Goal: Task Accomplishment & Management: Manage account settings

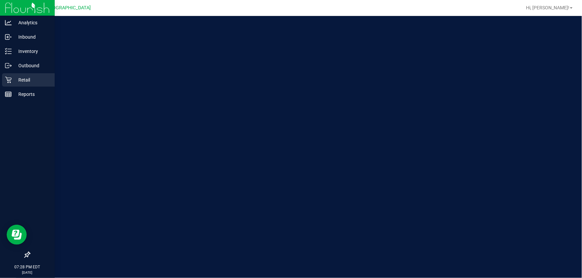
click at [6, 84] on div "Retail" at bounding box center [28, 79] width 53 height 13
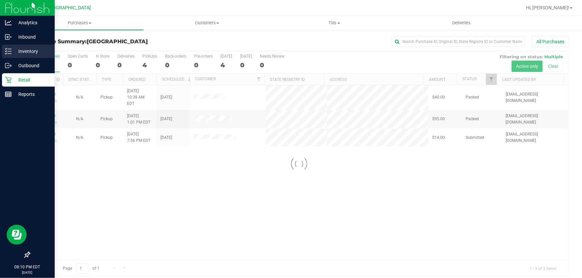
click at [28, 49] on p "Inventory" at bounding box center [32, 51] width 40 height 8
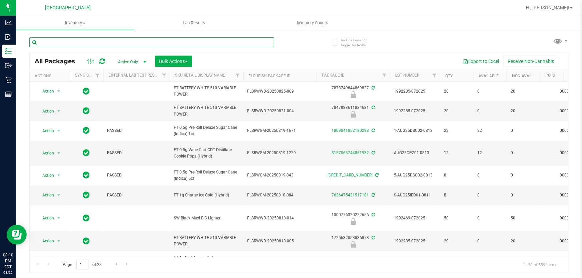
click at [59, 44] on input "text" at bounding box center [151, 42] width 245 height 10
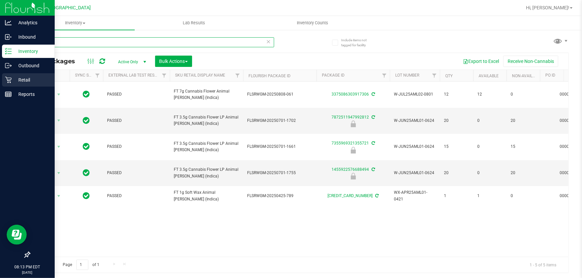
type input "aml"
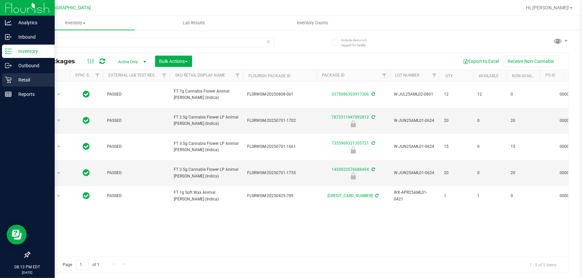
click at [15, 84] on p "Retail" at bounding box center [32, 80] width 40 height 8
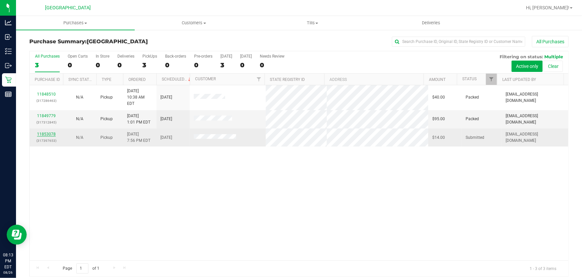
click at [40, 132] on link "11853078" at bounding box center [46, 134] width 19 height 5
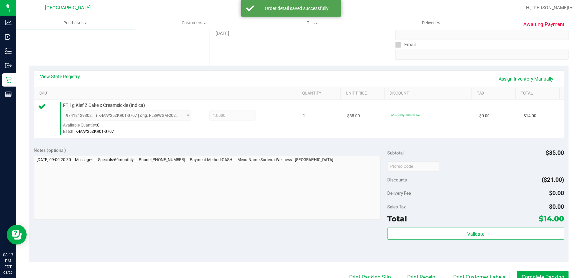
scroll to position [121, 0]
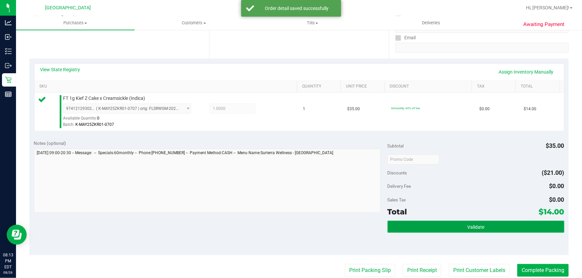
click at [428, 228] on button "Validate" at bounding box center [475, 227] width 177 height 12
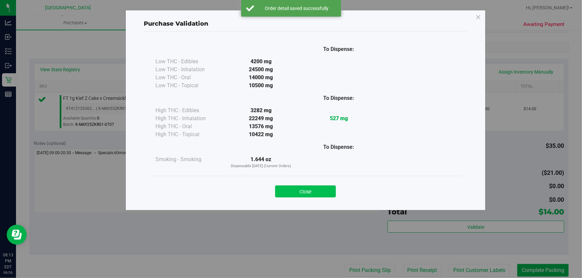
click at [299, 189] on button "Close" at bounding box center [305, 192] width 61 height 12
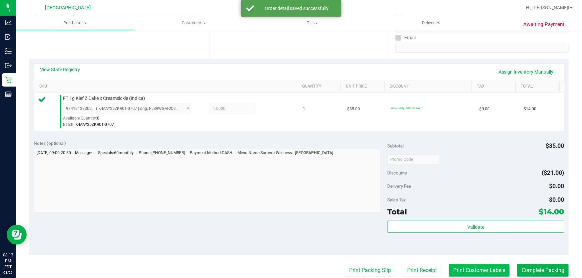
click at [460, 264] on button "Print Customer Labels" at bounding box center [479, 270] width 61 height 13
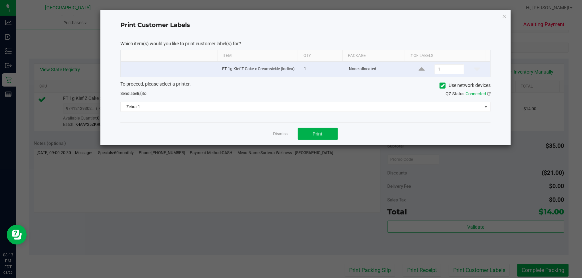
click at [292, 128] on div "Dismiss Print" at bounding box center [305, 133] width 370 height 23
click at [275, 107] on span "Zebra-1" at bounding box center [301, 106] width 361 height 9
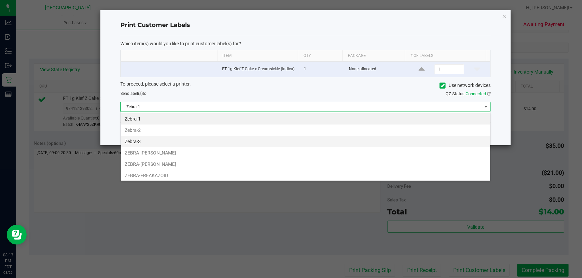
scroll to position [10, 370]
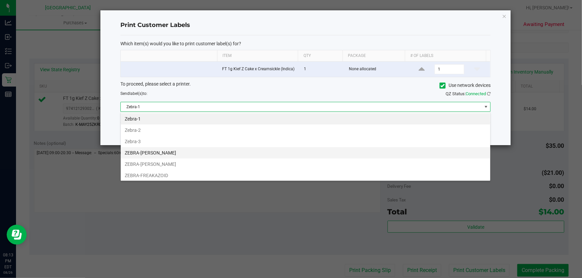
click at [191, 152] on li "ZEBRA-[PERSON_NAME]" at bounding box center [305, 152] width 369 height 11
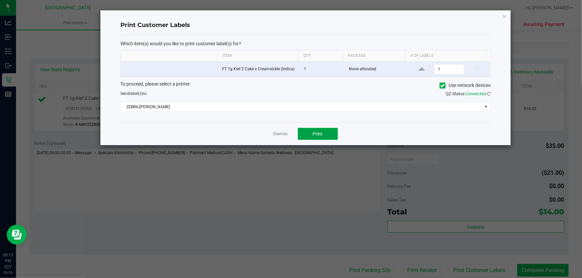
click at [322, 138] on button "Print" at bounding box center [318, 134] width 40 height 12
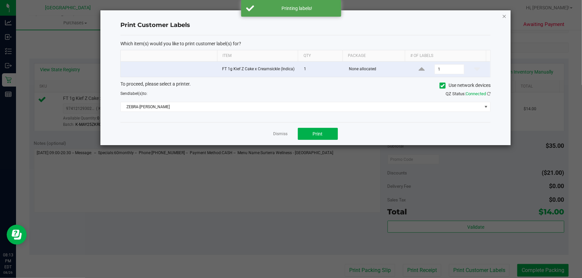
click at [505, 17] on icon "button" at bounding box center [504, 16] width 5 height 8
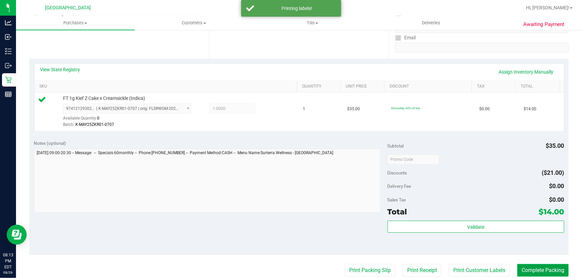
click at [541, 269] on button "Complete Packing" at bounding box center [542, 270] width 51 height 13
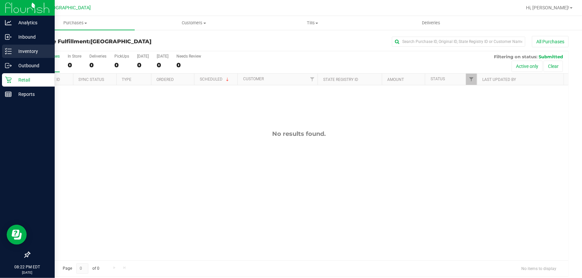
click at [20, 48] on p "Inventory" at bounding box center [32, 51] width 40 height 8
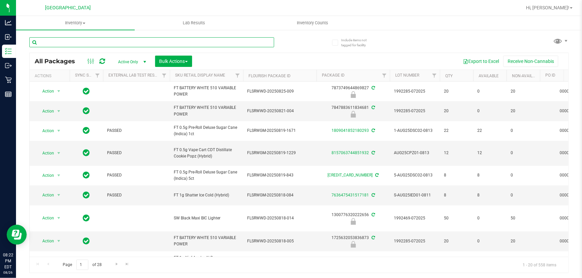
click at [101, 44] on input "text" at bounding box center [151, 42] width 245 height 10
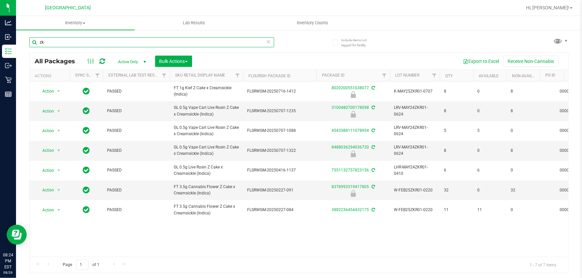
type input "z"
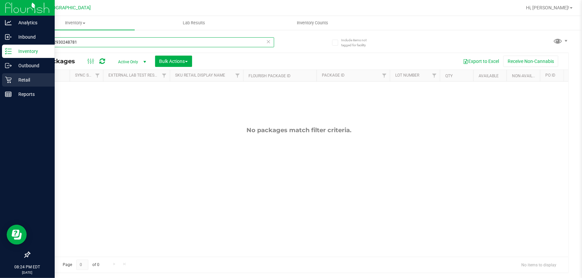
type input "9741212930248781"
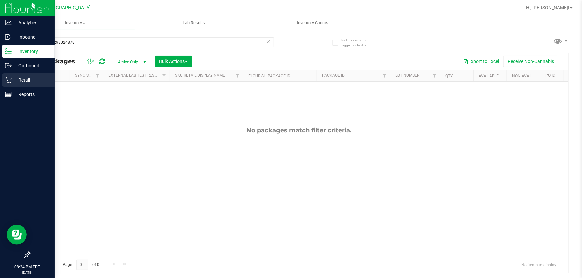
click at [24, 80] on p "Retail" at bounding box center [32, 80] width 40 height 8
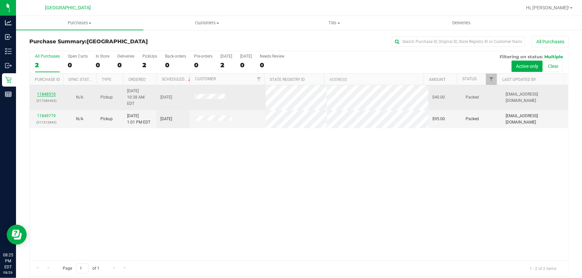
click at [48, 92] on link "11848510" at bounding box center [46, 94] width 19 height 5
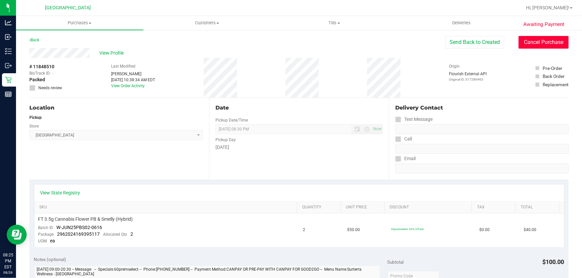
click at [518, 44] on button "Cancel Purchase" at bounding box center [543, 42] width 50 height 13
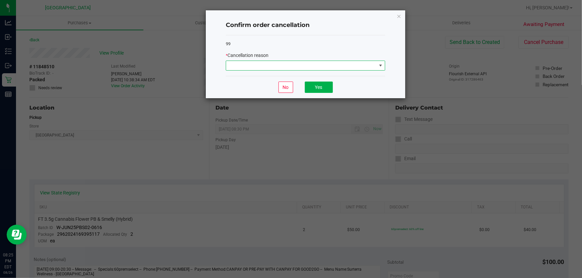
click at [354, 68] on span at bounding box center [301, 65] width 150 height 9
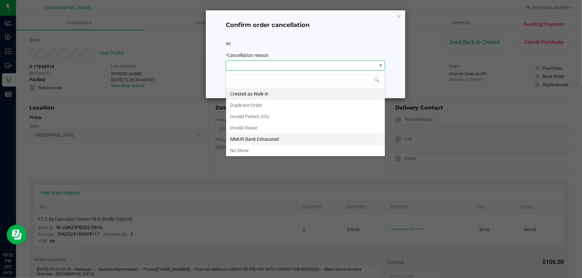
scroll to position [10, 159]
click at [244, 150] on li "No Show" at bounding box center [305, 150] width 159 height 11
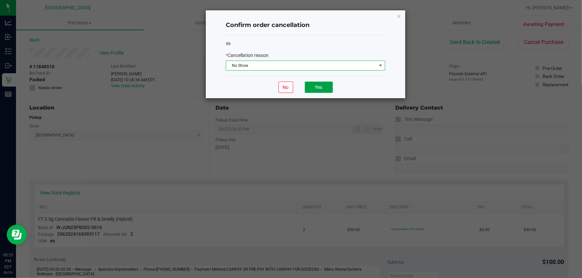
click at [324, 90] on button "Yes" at bounding box center [319, 87] width 28 height 11
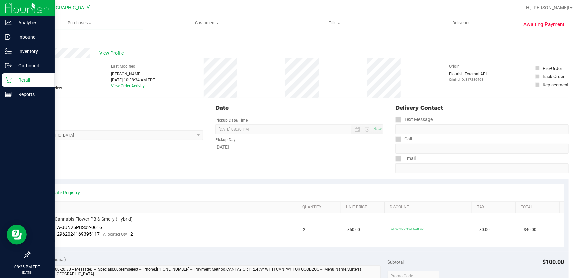
click at [10, 83] on div "Retail" at bounding box center [28, 79] width 53 height 13
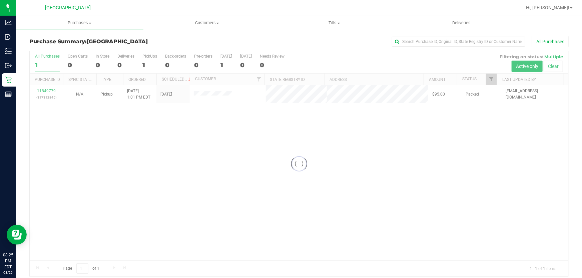
click at [50, 93] on div at bounding box center [299, 163] width 538 height 225
click at [48, 90] on link "11849779" at bounding box center [46, 91] width 19 height 5
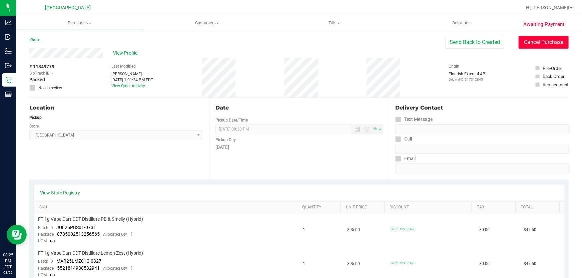
click at [533, 38] on button "Cancel Purchase" at bounding box center [543, 42] width 50 height 13
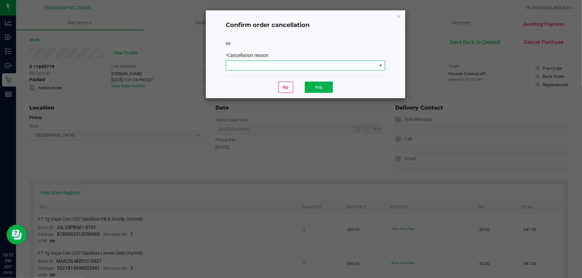
click at [258, 67] on span at bounding box center [301, 65] width 150 height 9
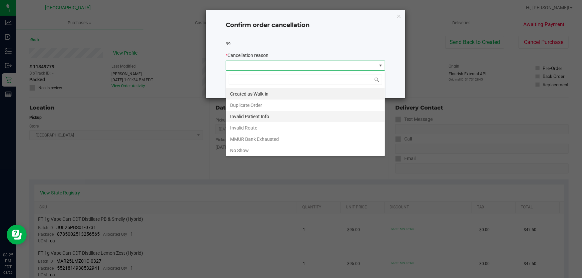
scroll to position [10, 159]
click at [245, 150] on li "No Show" at bounding box center [305, 150] width 159 height 11
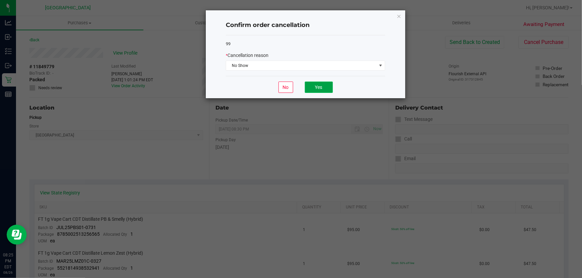
click at [324, 92] on button "Yes" at bounding box center [319, 87] width 28 height 11
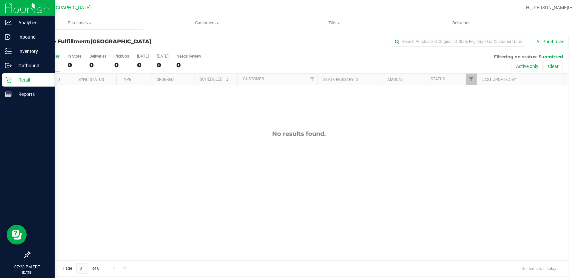
click at [13, 77] on p "Retail" at bounding box center [32, 80] width 40 height 8
